Goal: Navigation & Orientation: Find specific page/section

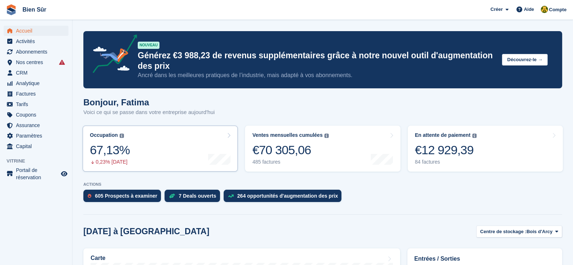
click at [130, 155] on div "67,13%" at bounding box center [110, 150] width 40 height 15
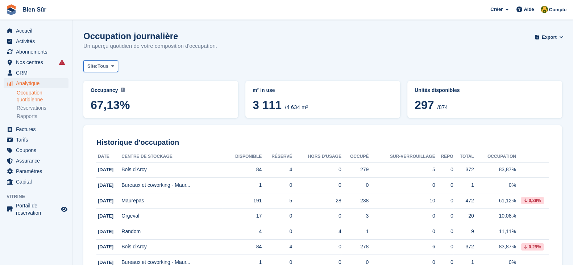
click at [87, 63] on span "Site:" at bounding box center [92, 66] width 10 height 7
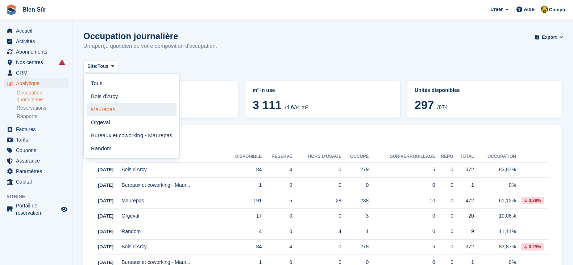
click at [112, 107] on link "Maurepas" at bounding box center [132, 109] width 90 height 13
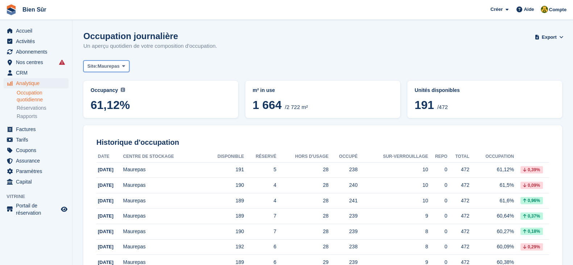
click at [106, 68] on span "Maurepas" at bounding box center [108, 66] width 22 height 7
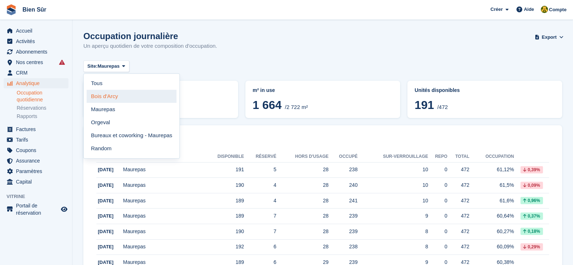
click at [112, 97] on link "Bois d'Arcy" at bounding box center [132, 96] width 90 height 13
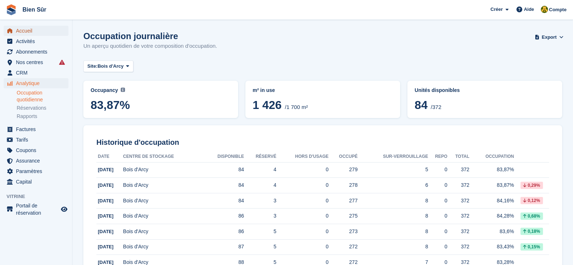
click at [36, 35] on span "Accueil" at bounding box center [37, 31] width 43 height 10
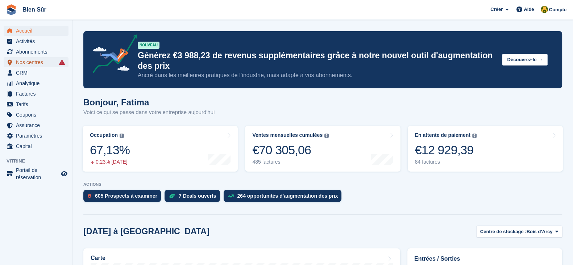
click at [32, 66] on span "Nos centres" at bounding box center [37, 62] width 43 height 10
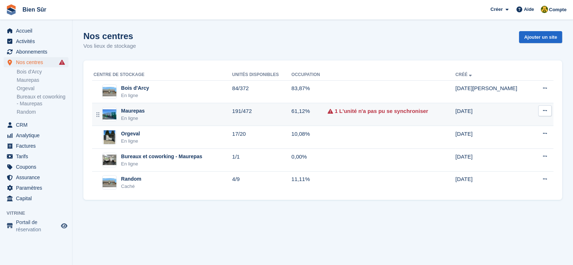
click at [145, 116] on div "Maurepas En ligne" at bounding box center [162, 114] width 138 height 15
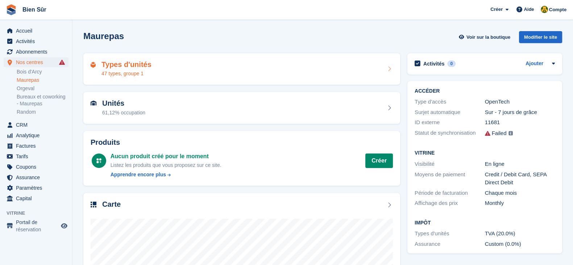
click at [121, 71] on div "47 types, groupe 1" at bounding box center [126, 74] width 50 height 8
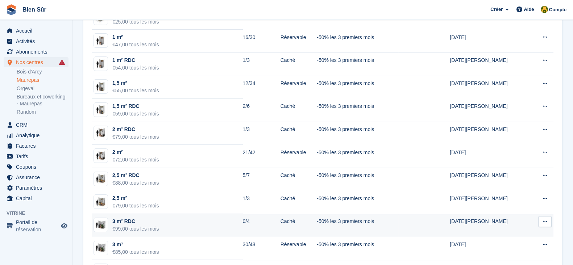
scroll to position [90, 0]
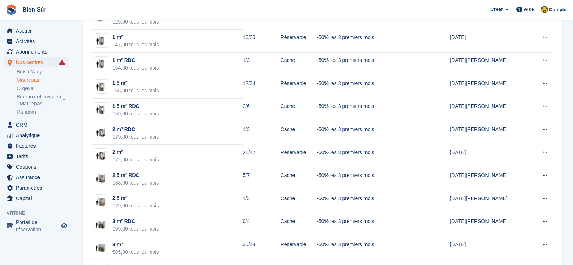
click at [384, 7] on span "Bien Sûr Créer Abonnement Facture Contact Deal [GEOGRAPHIC_DATA] Page Aide Assi…" at bounding box center [286, 10] width 573 height 20
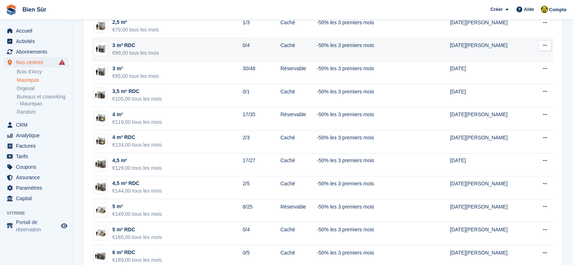
scroll to position [272, 0]
